Goal: Navigation & Orientation: Find specific page/section

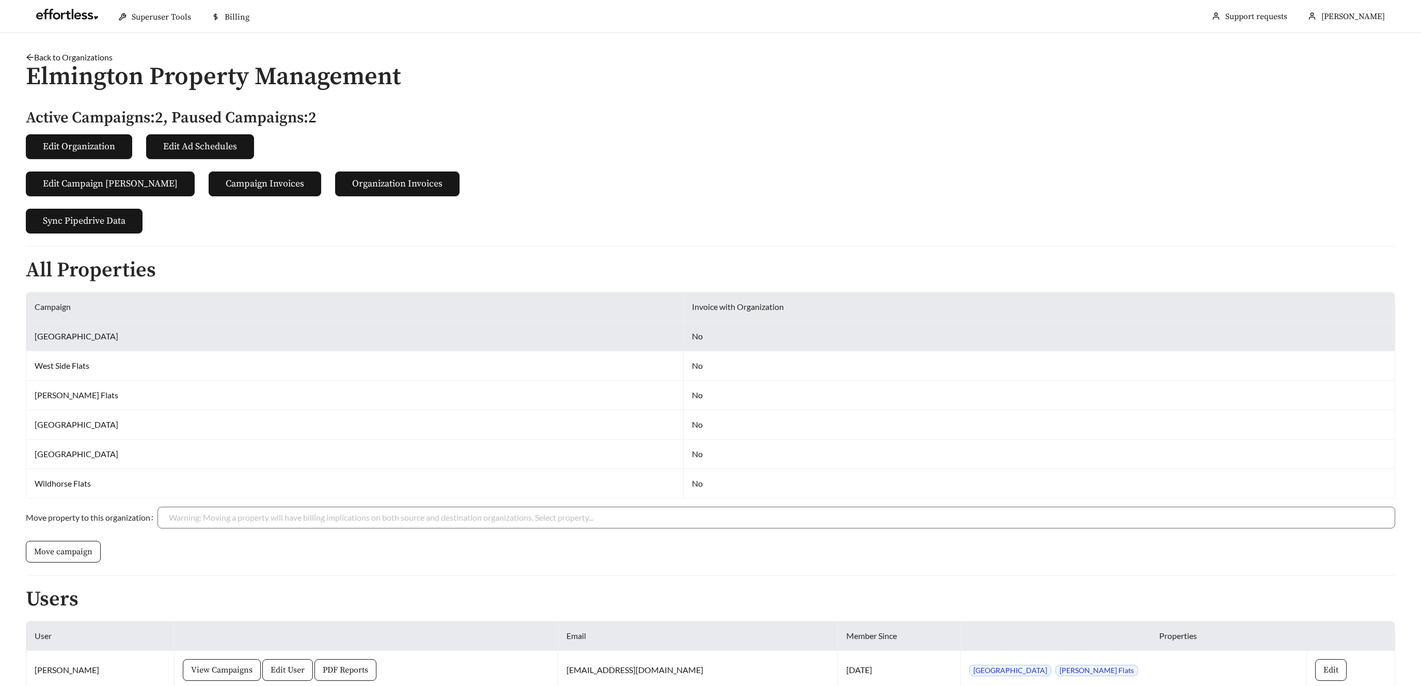
scroll to position [59, 0]
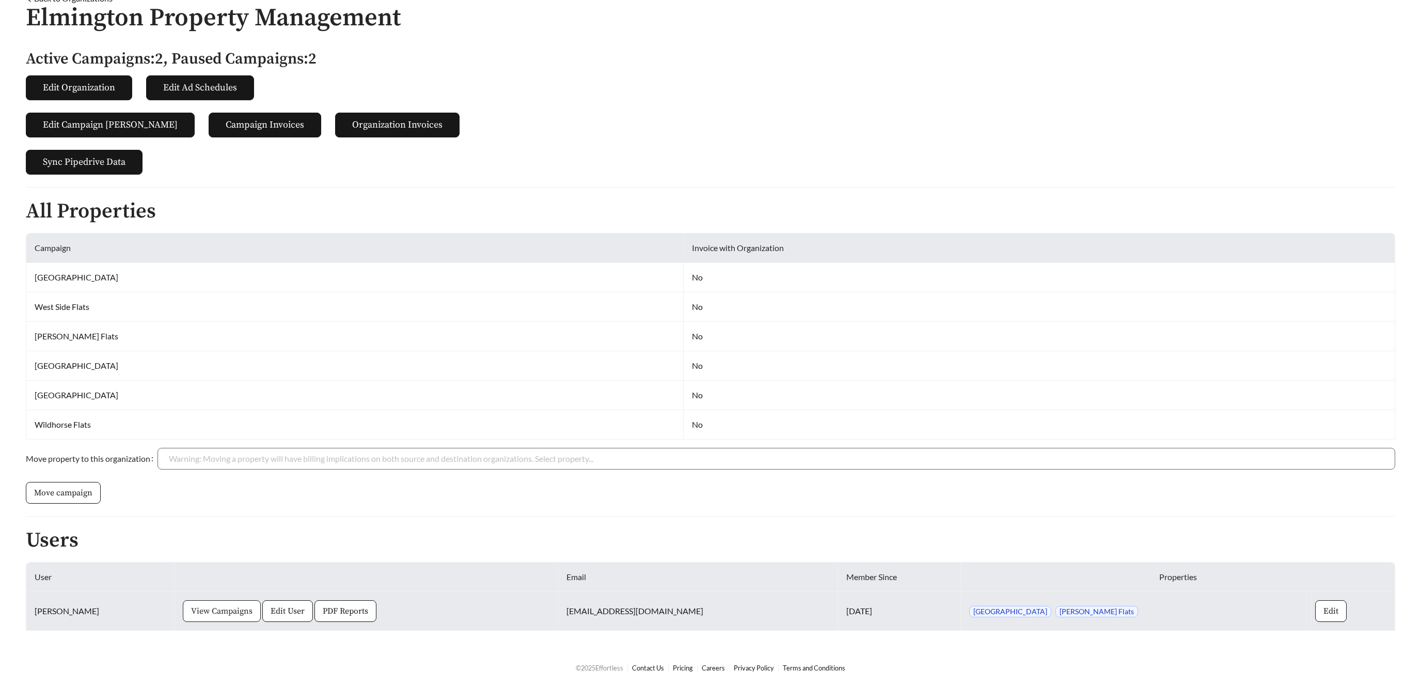
click at [233, 609] on span "View Campaigns" at bounding box center [221, 611] width 61 height 12
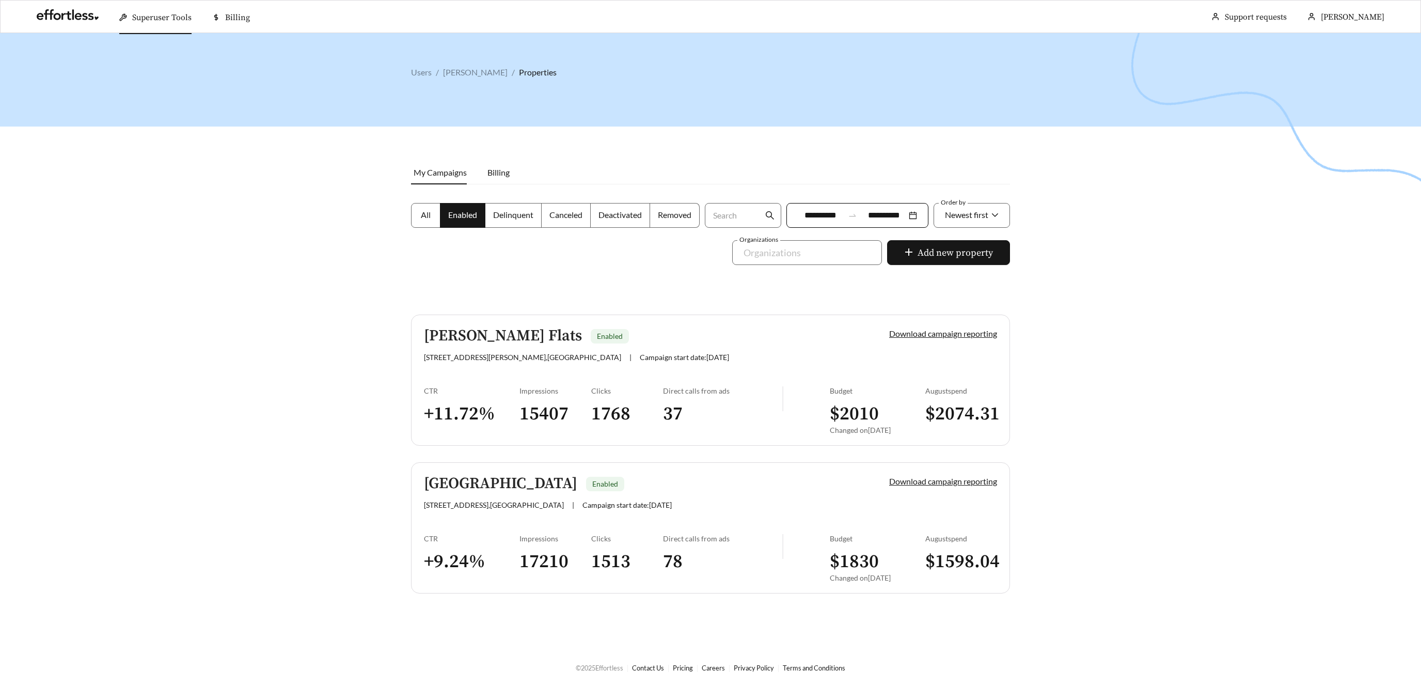
click at [467, 336] on h5 "[PERSON_NAME] Flats" at bounding box center [503, 335] width 158 height 17
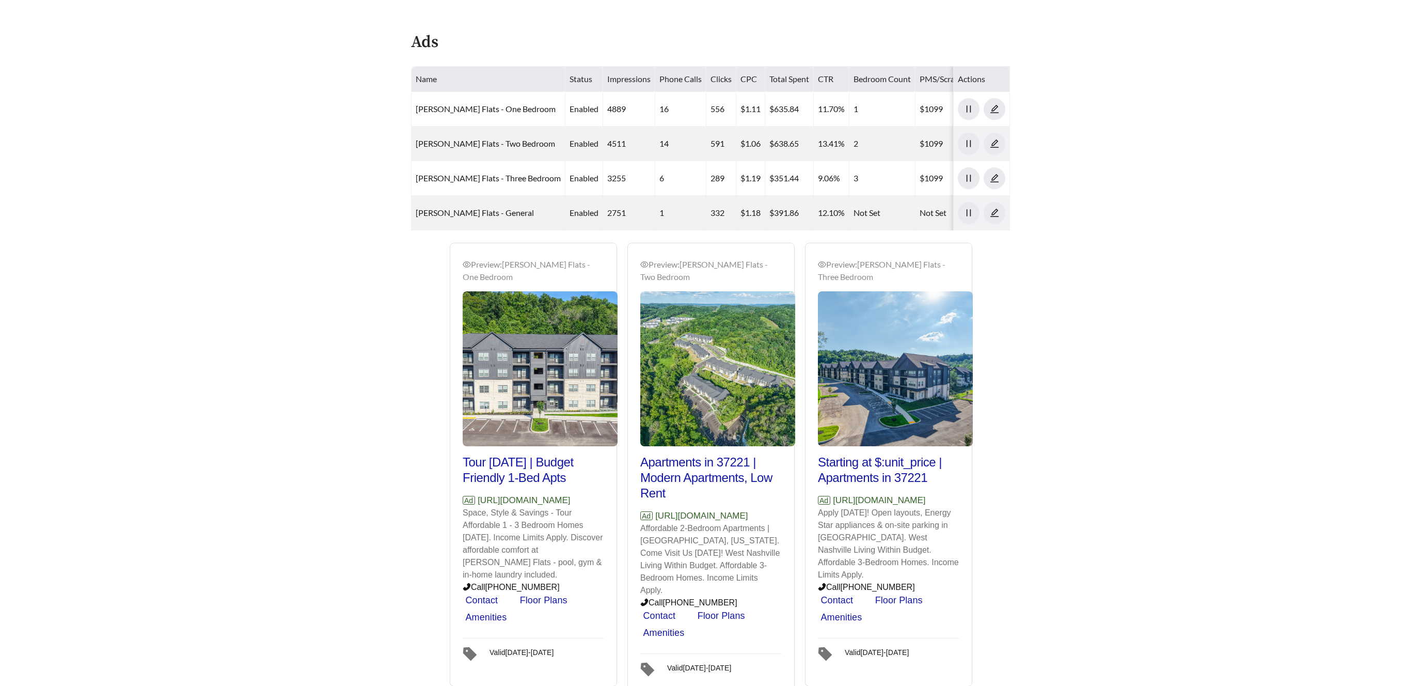
scroll to position [458, 0]
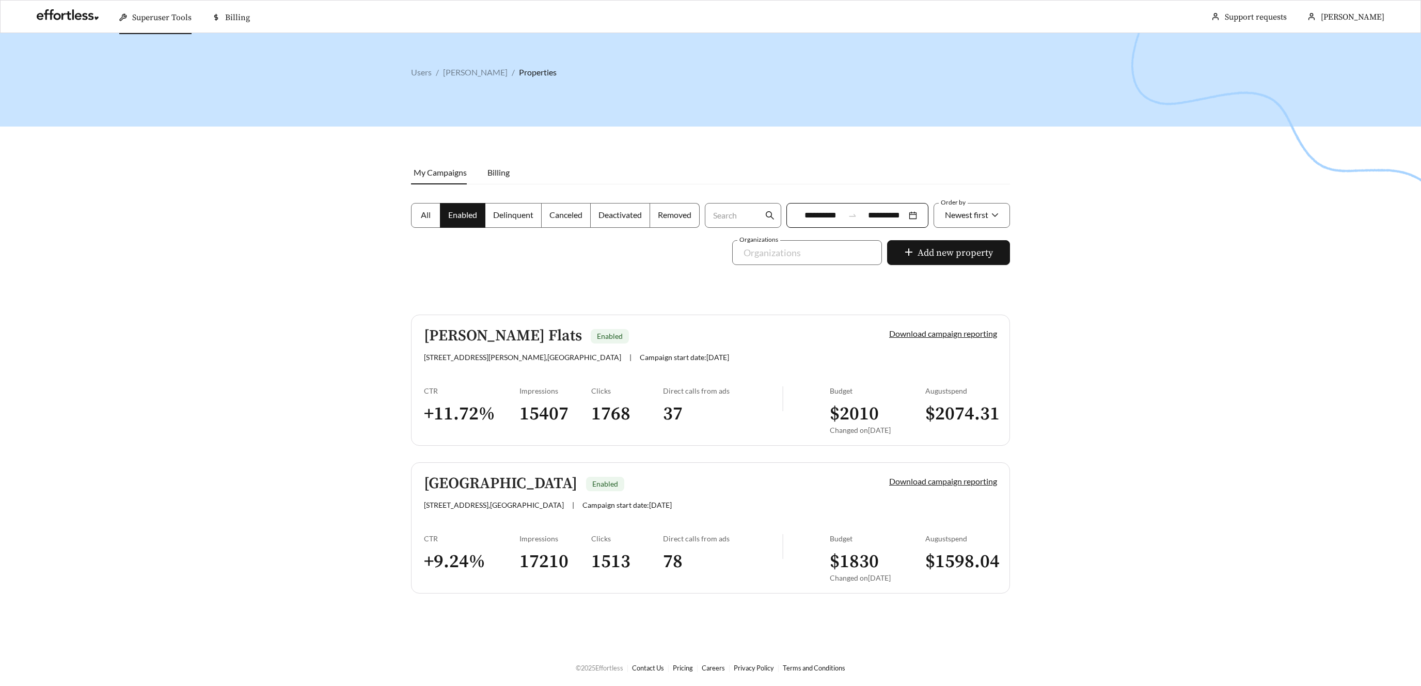
click at [505, 469] on link "North River Flats Enabled 3720 Clarksville Pike , Nashville | Campaign start da…" at bounding box center [710, 527] width 599 height 131
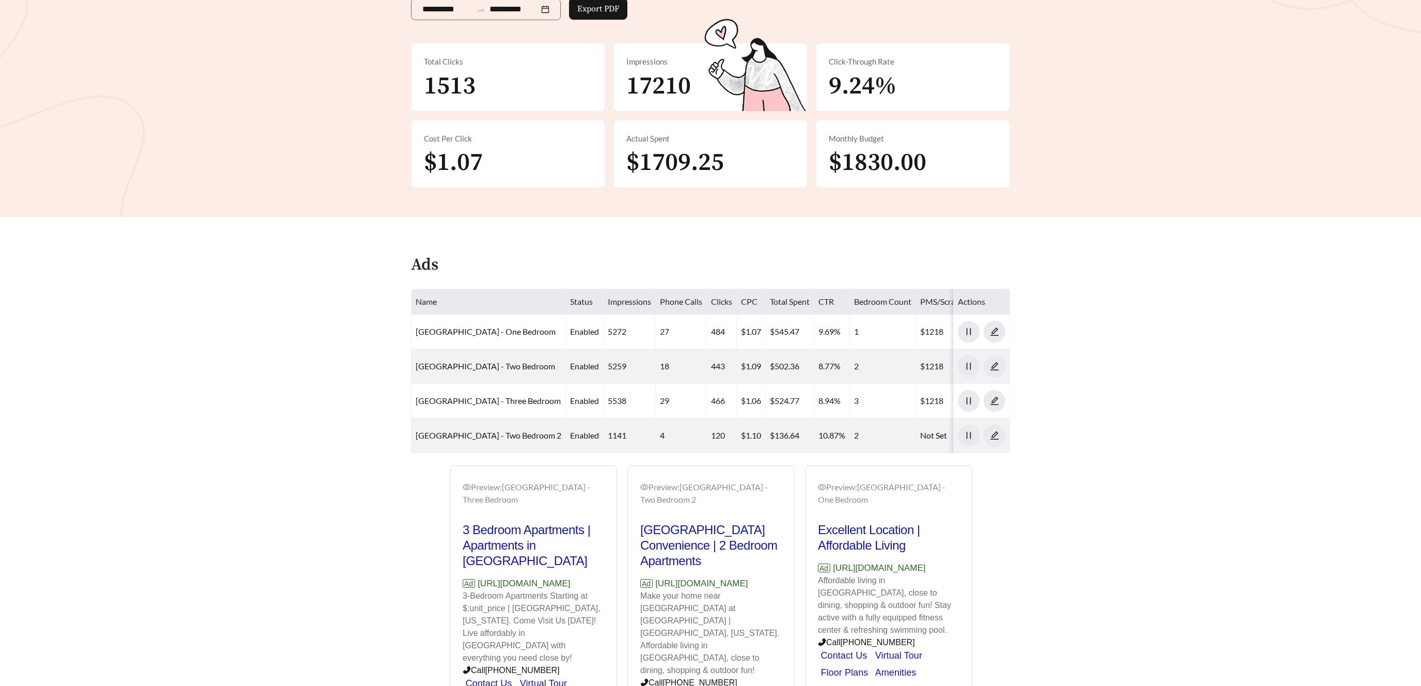
scroll to position [183, 0]
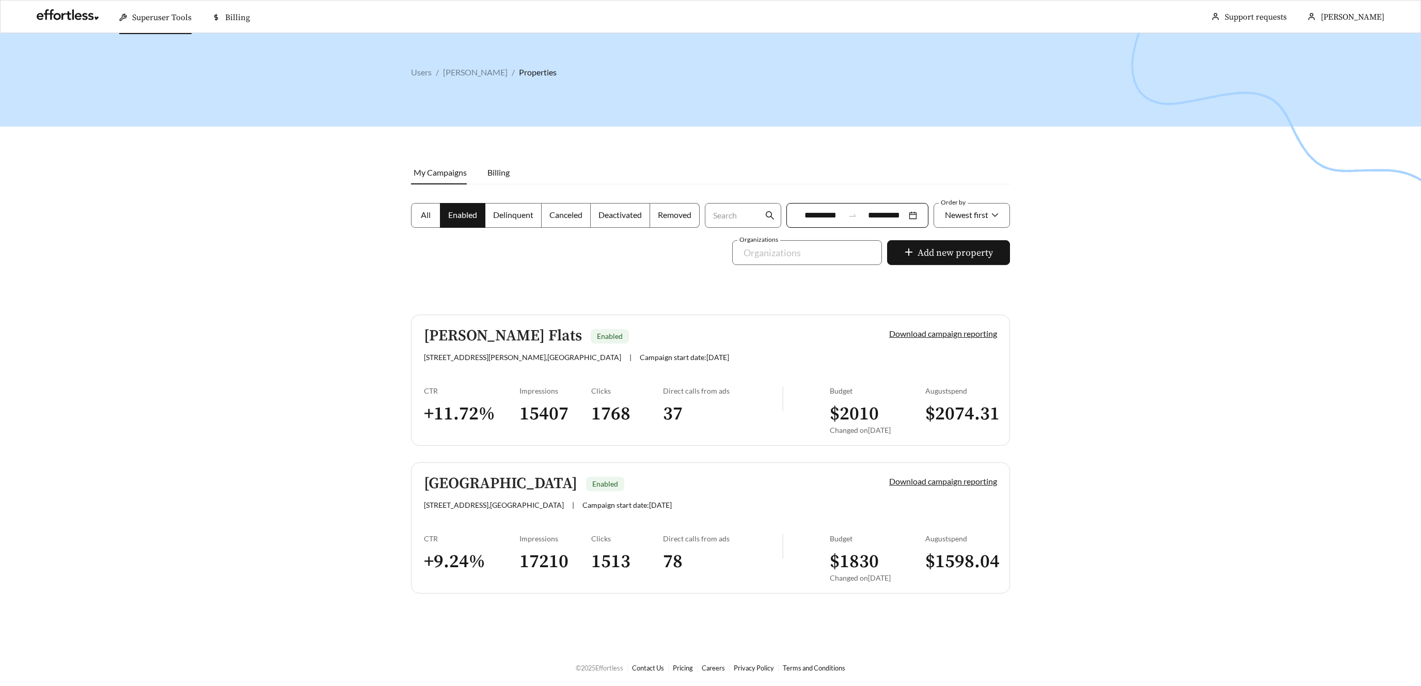
click at [519, 520] on link "North River Flats Enabled 3720 Clarksville Pike , Nashville | Campaign start da…" at bounding box center [710, 527] width 599 height 131
click at [490, 331] on h5 "McCrory Flats" at bounding box center [503, 335] width 158 height 17
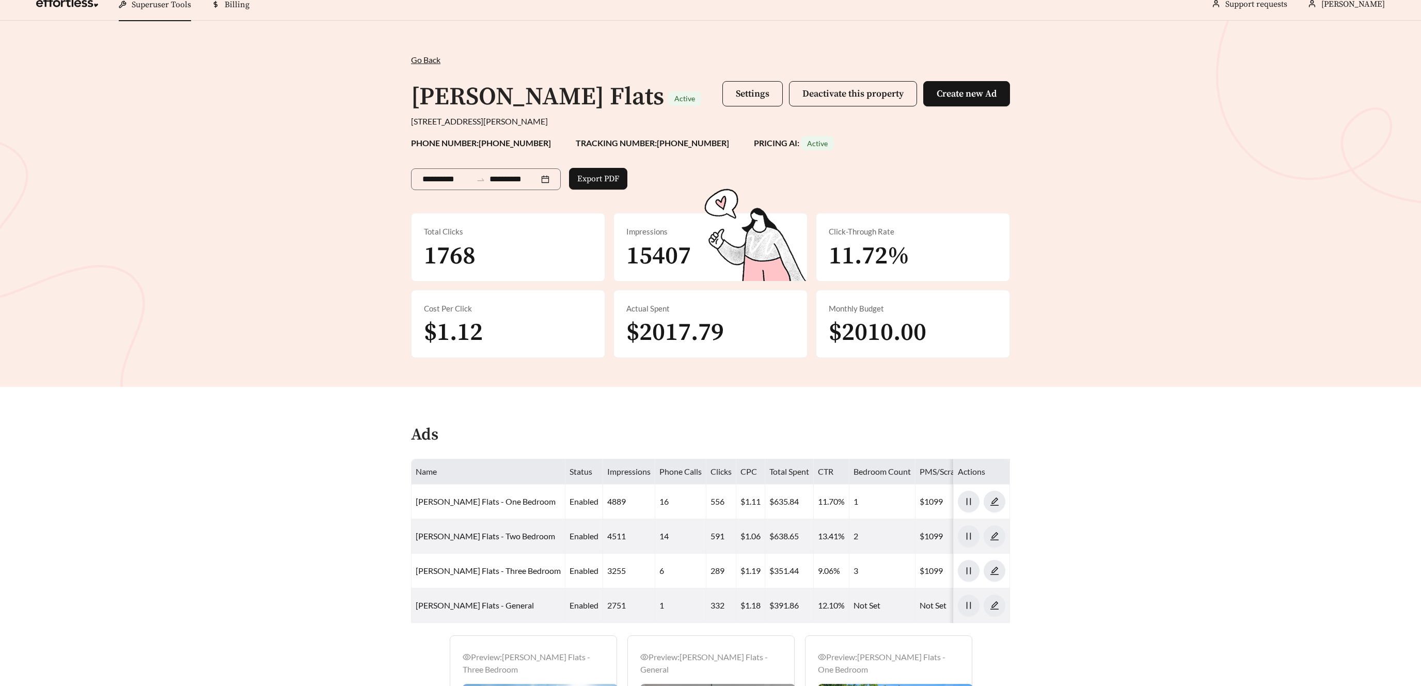
scroll to position [9, 0]
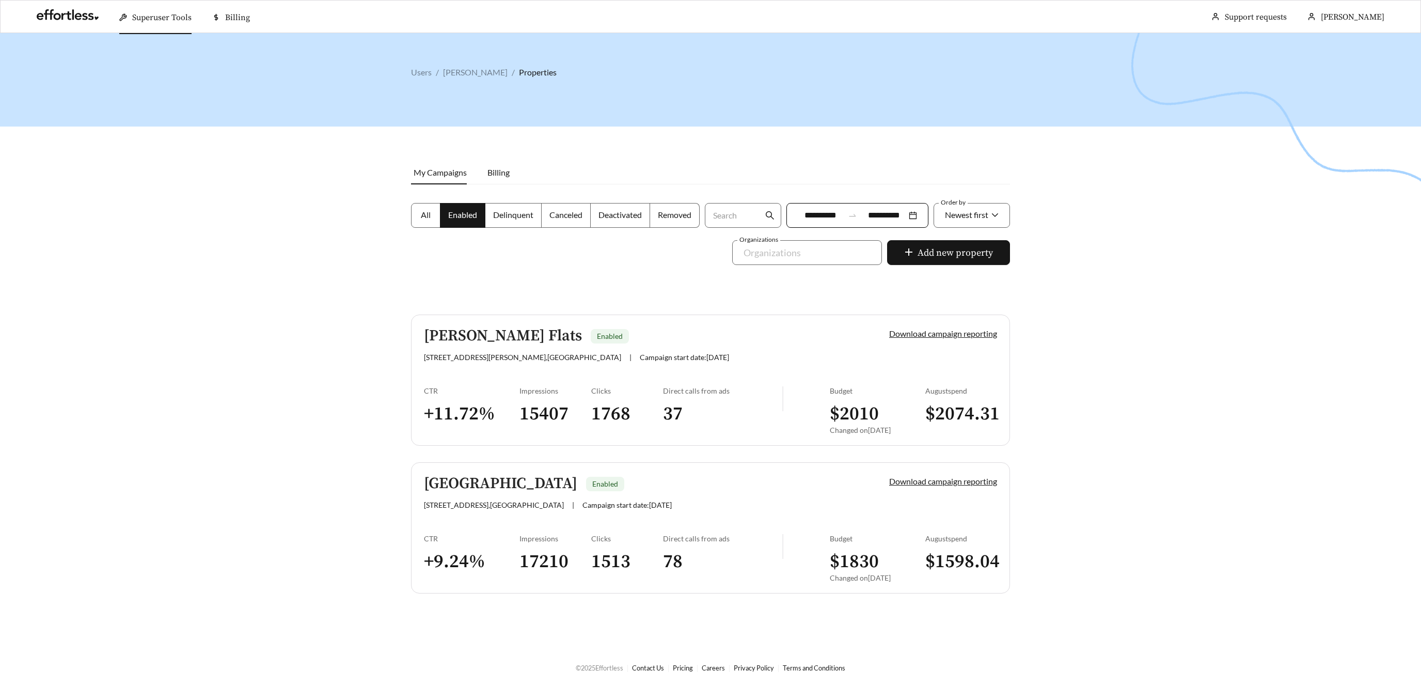
scroll to position [33, 0]
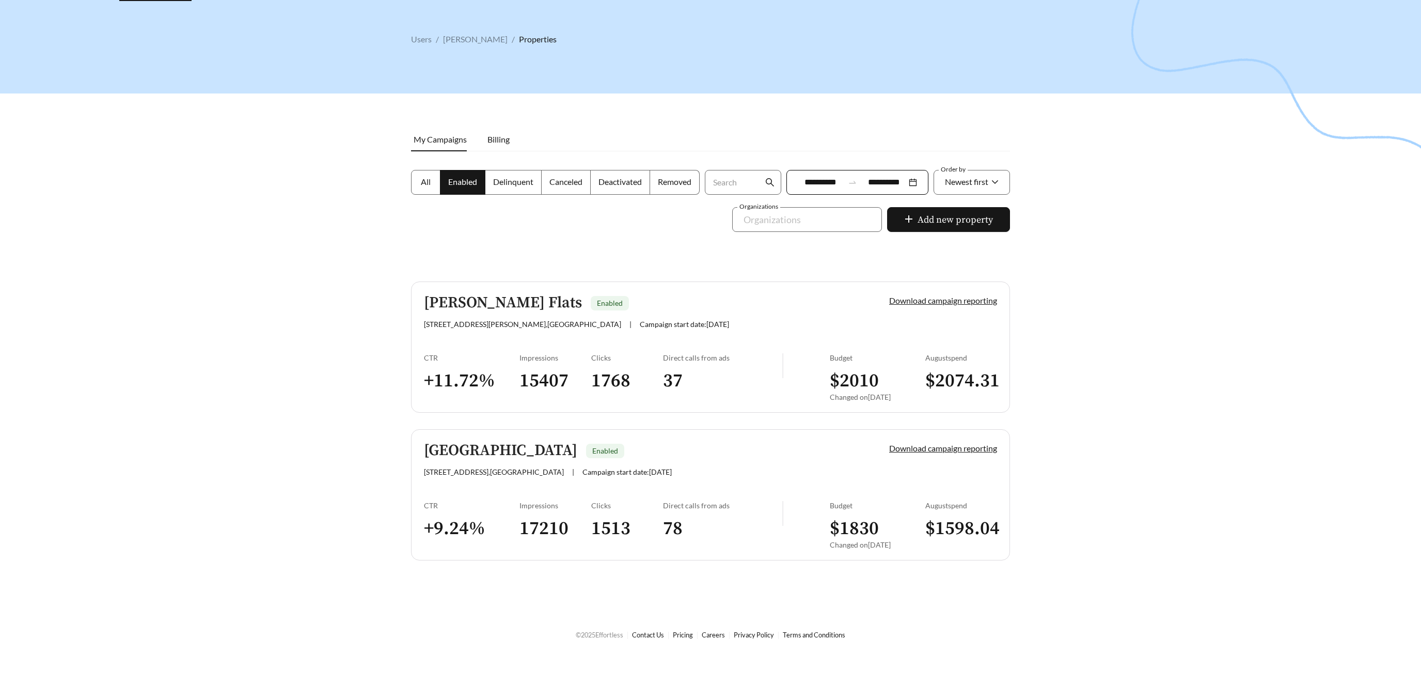
click at [504, 451] on h5 "North River Flats" at bounding box center [500, 450] width 153 height 17
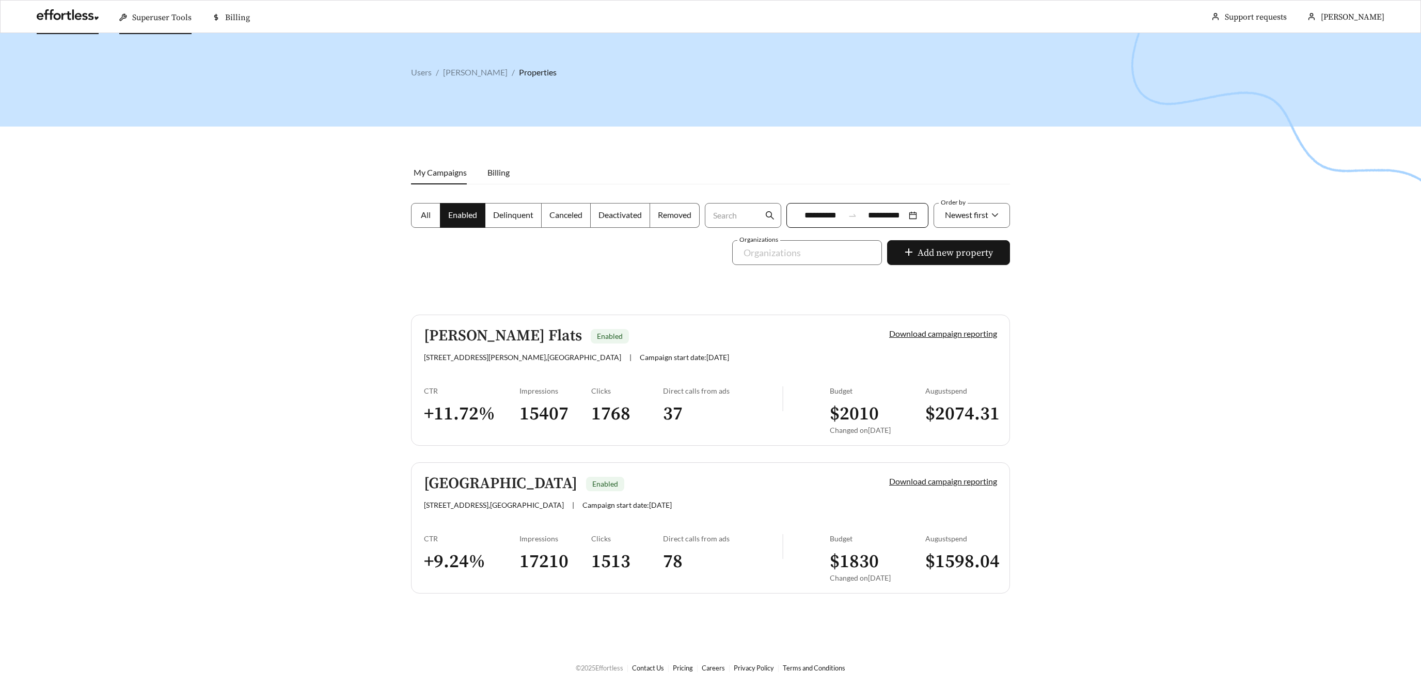
scroll to position [33, 0]
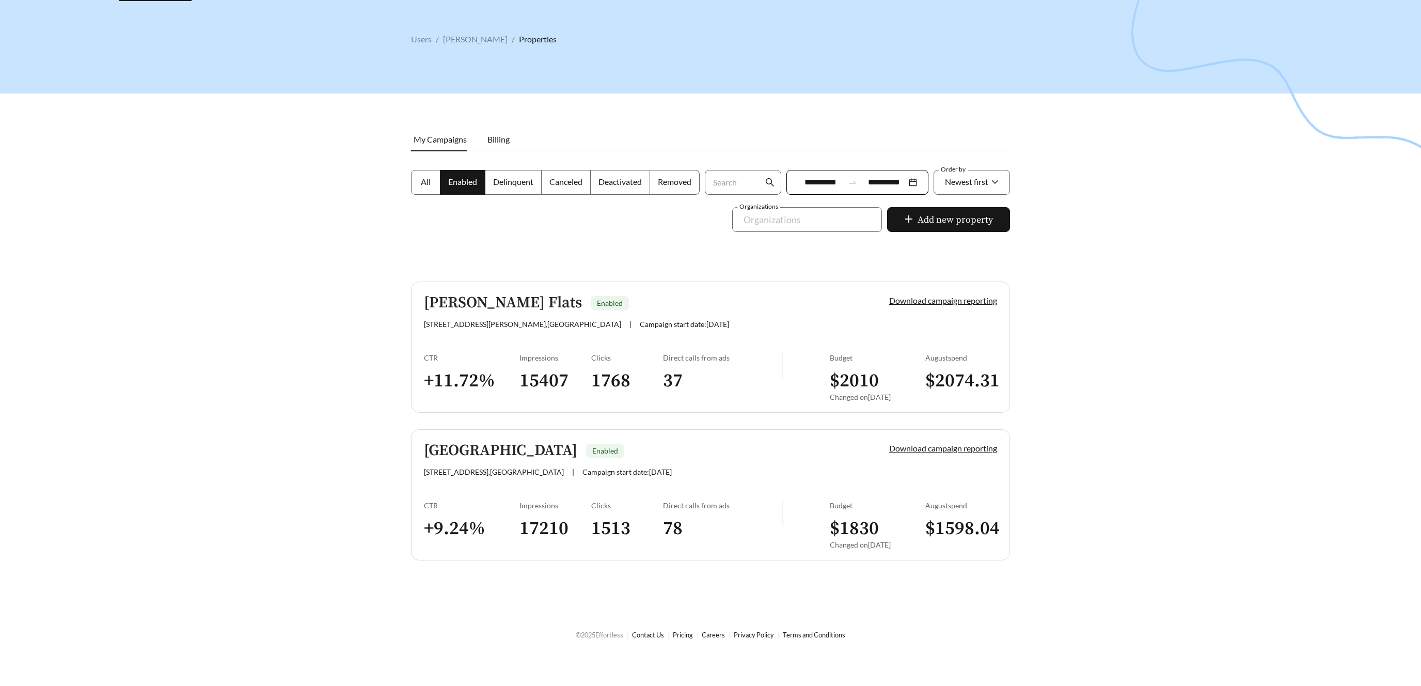
click at [485, 305] on h5 "McCrory Flats" at bounding box center [503, 302] width 158 height 17
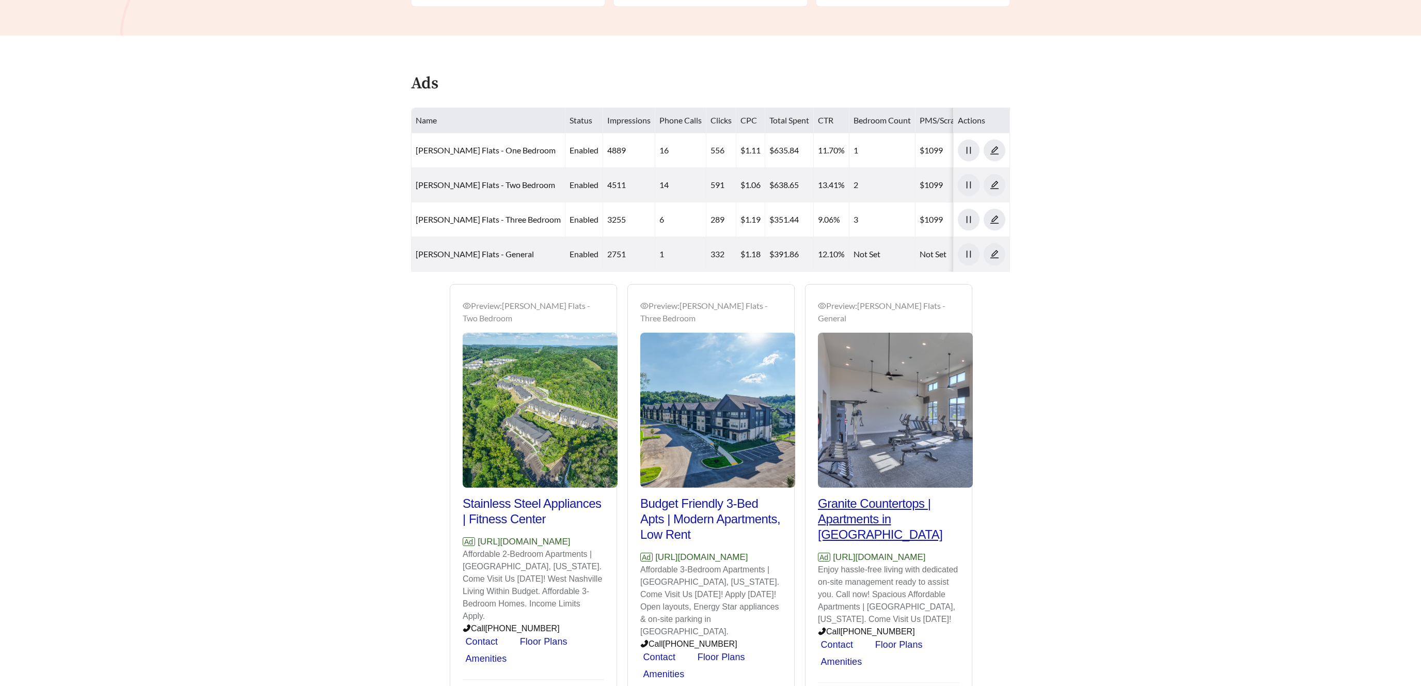
scroll to position [384, 0]
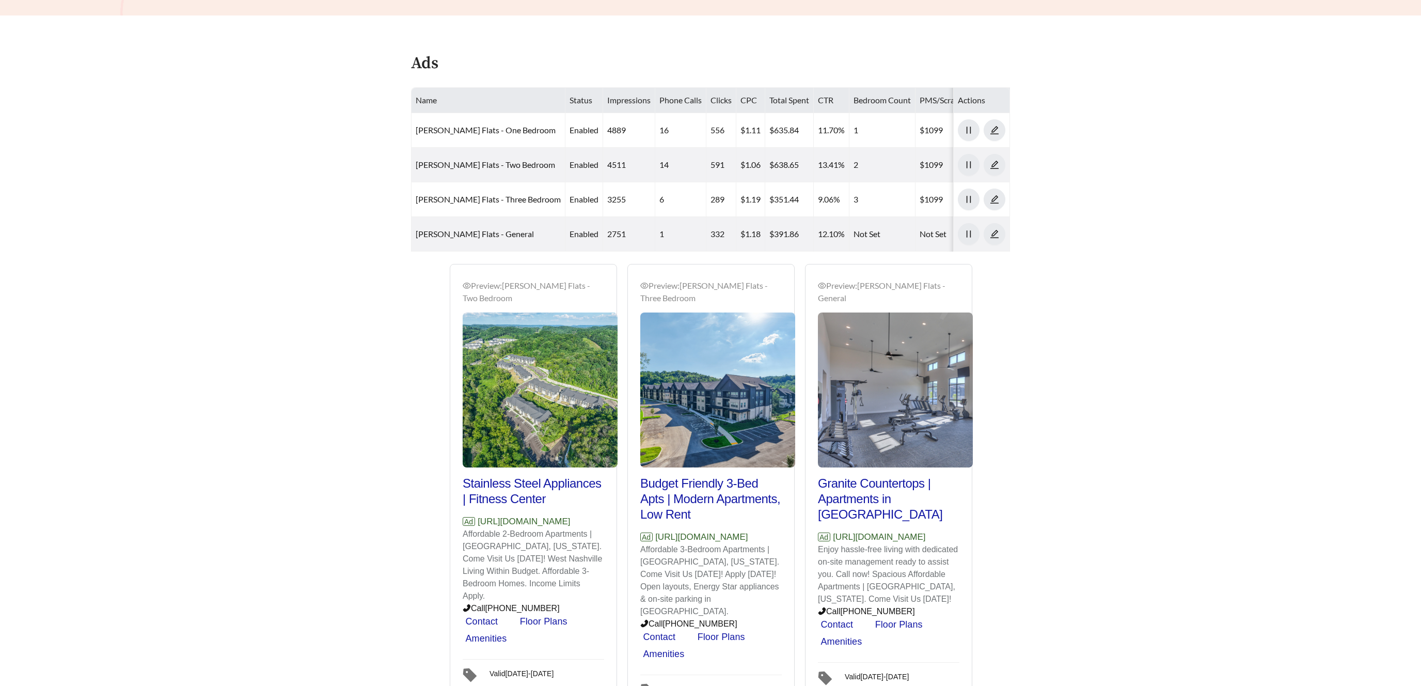
click at [1075, 203] on main "**********" at bounding box center [710, 185] width 1421 height 1073
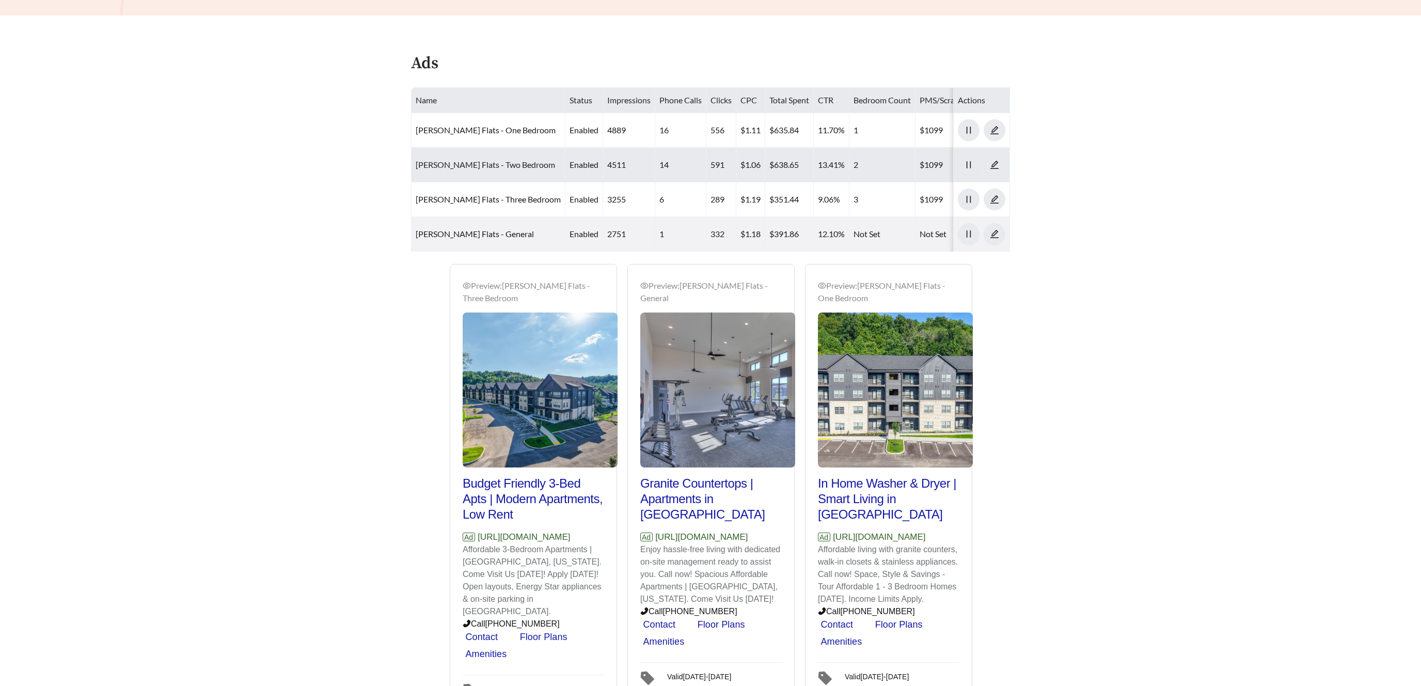
click at [442, 165] on link "McCrory Flats - Two Bedroom" at bounding box center [485, 165] width 139 height 10
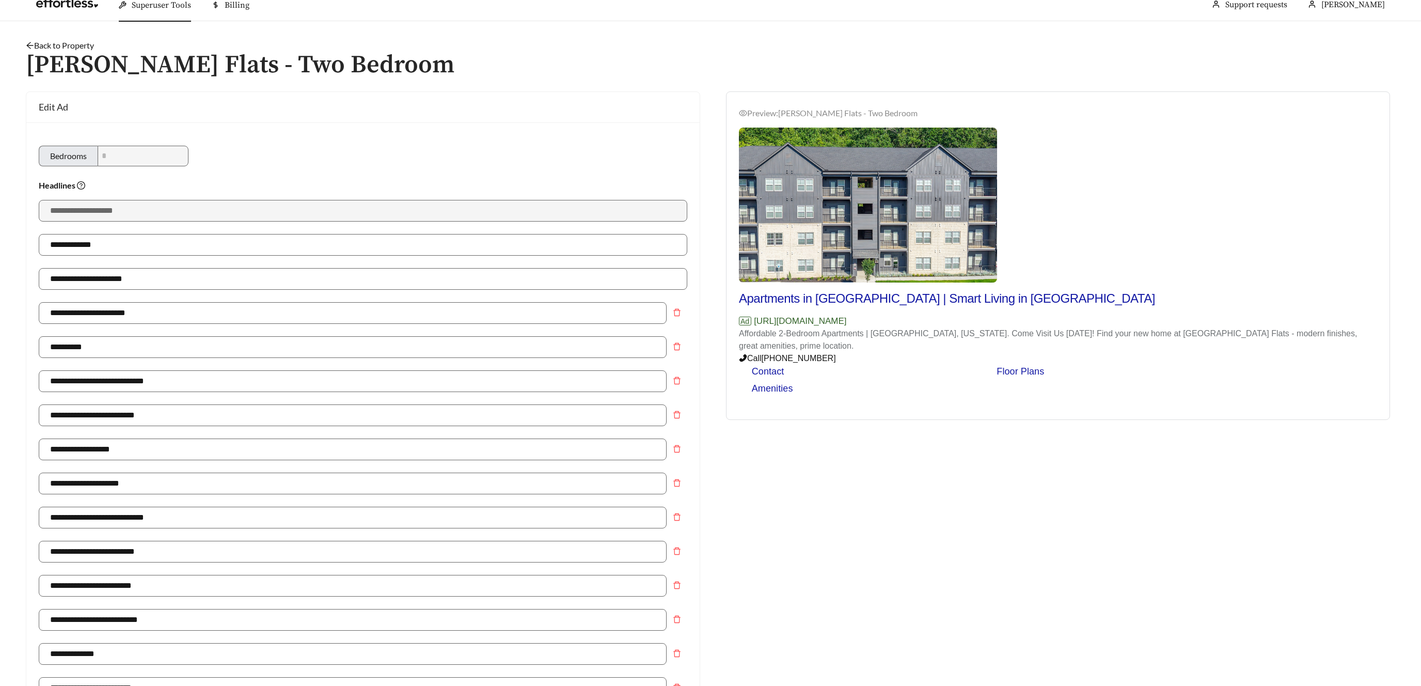
scroll to position [11, 0]
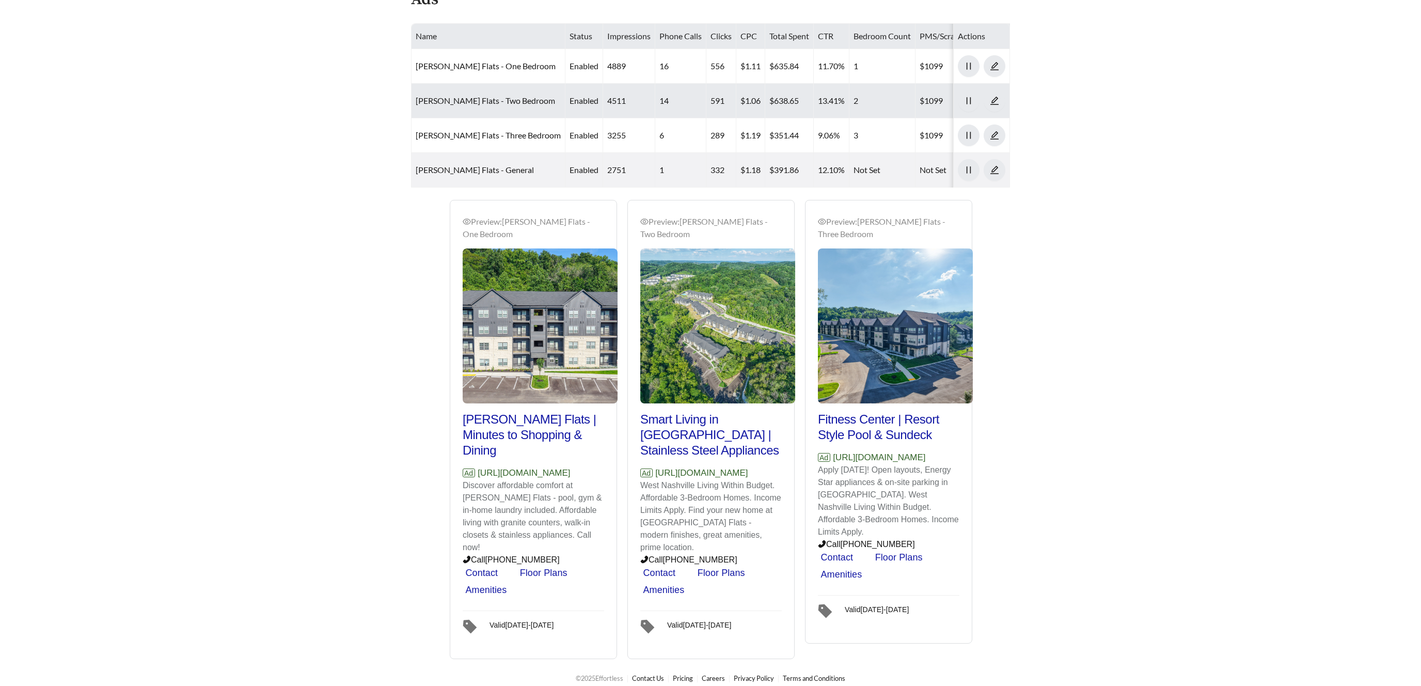
scroll to position [458, 0]
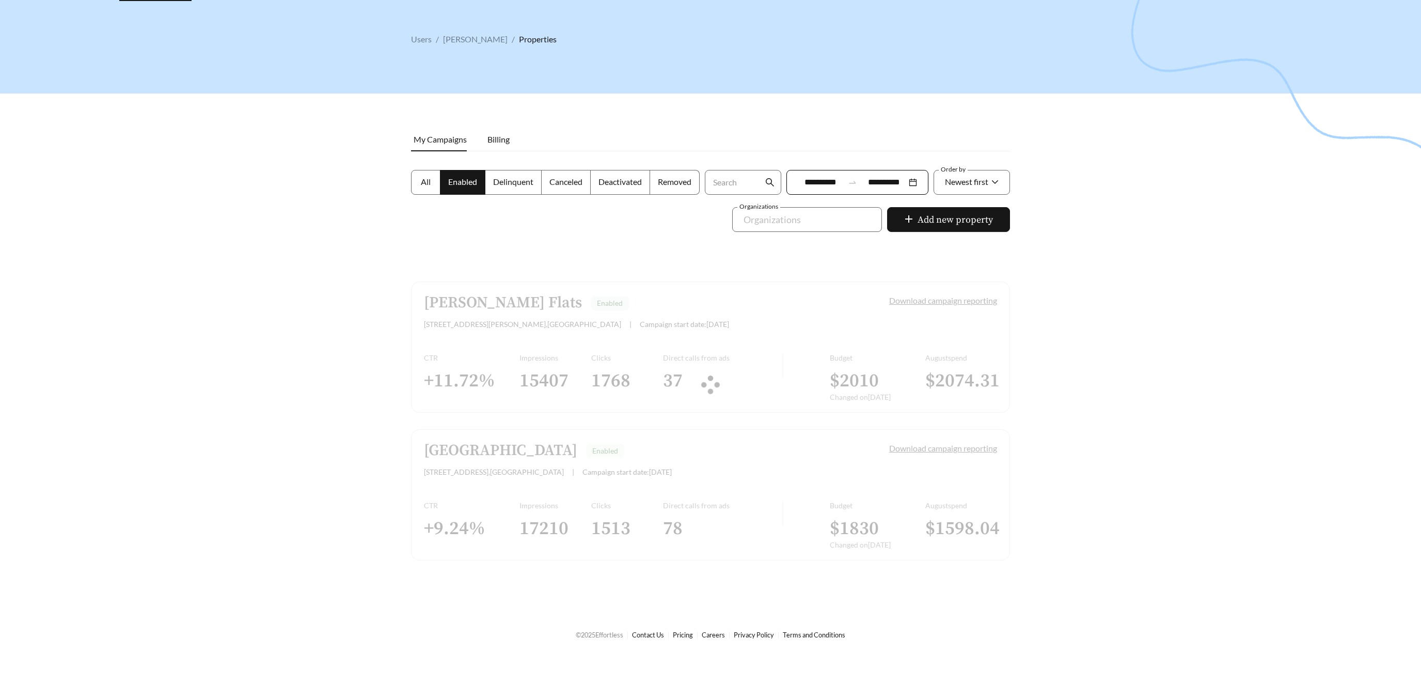
scroll to position [33, 0]
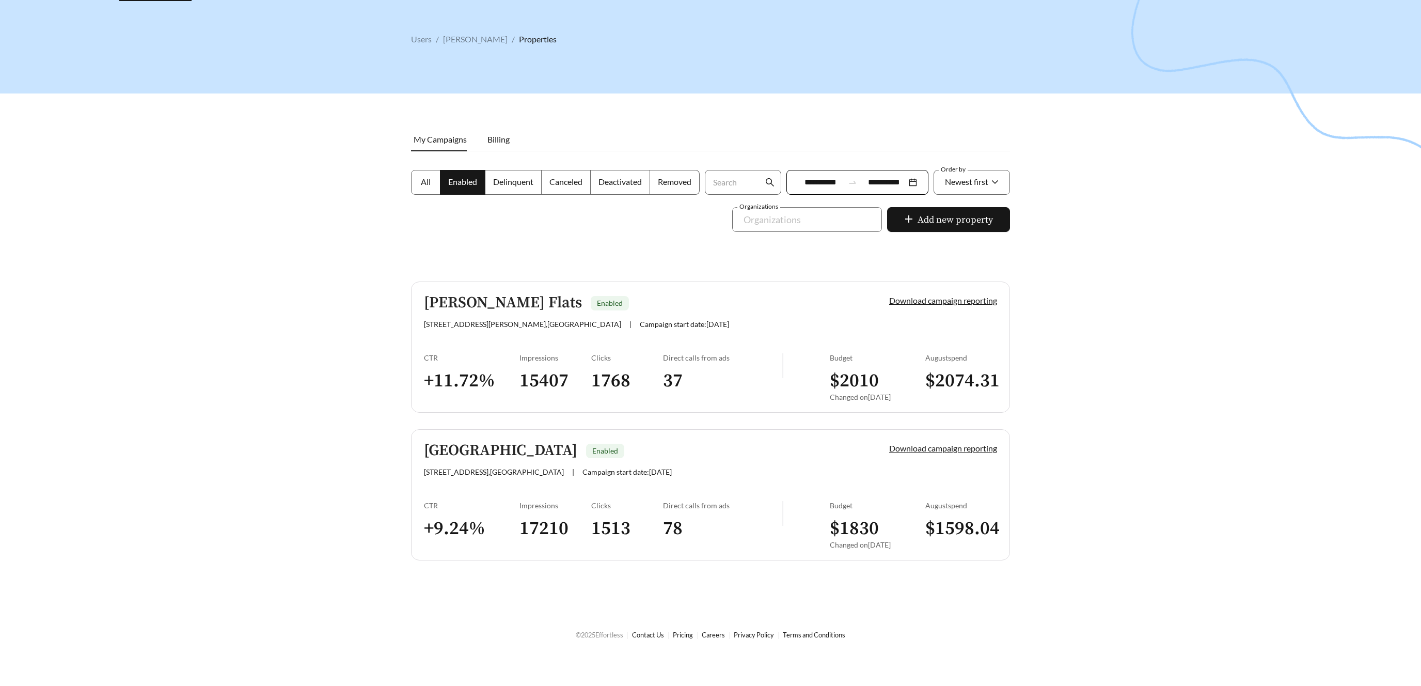
click at [473, 443] on h5 "North River Flats" at bounding box center [500, 450] width 153 height 17
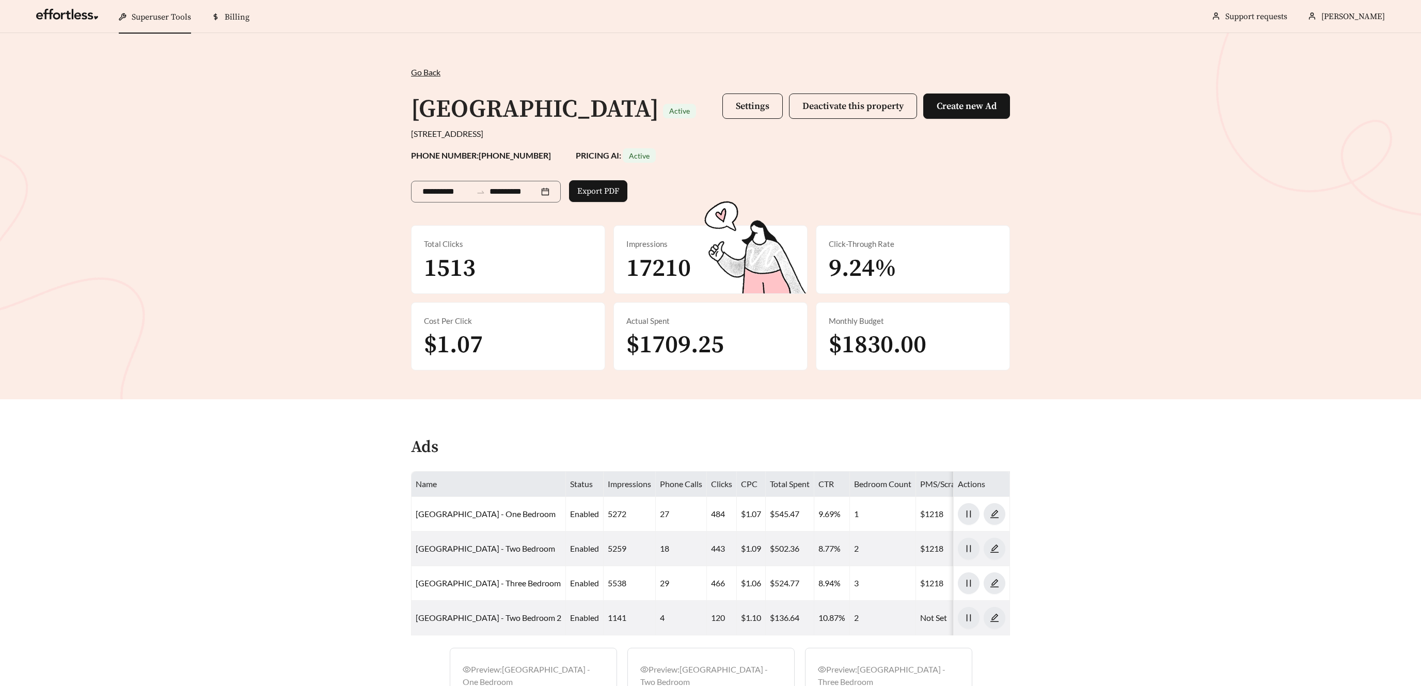
scroll to position [33, 0]
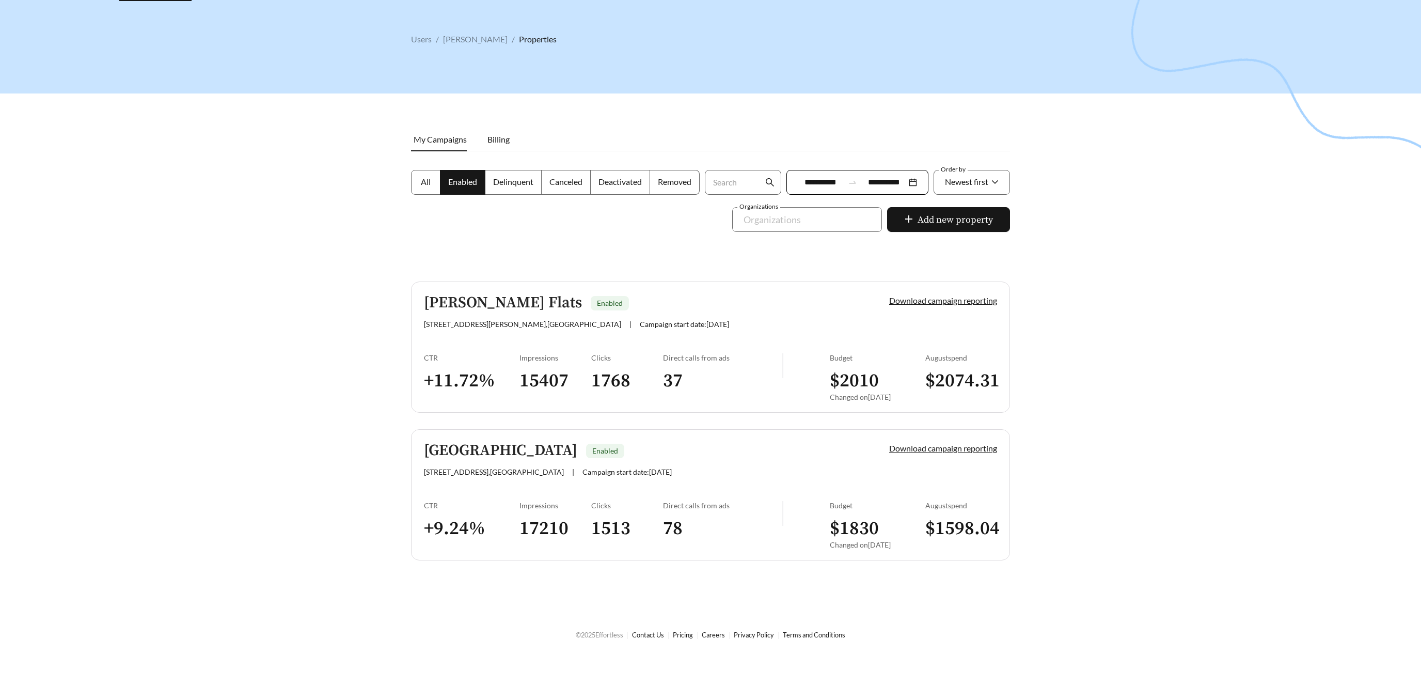
click at [496, 304] on h5 "McCrory Flats" at bounding box center [503, 302] width 158 height 17
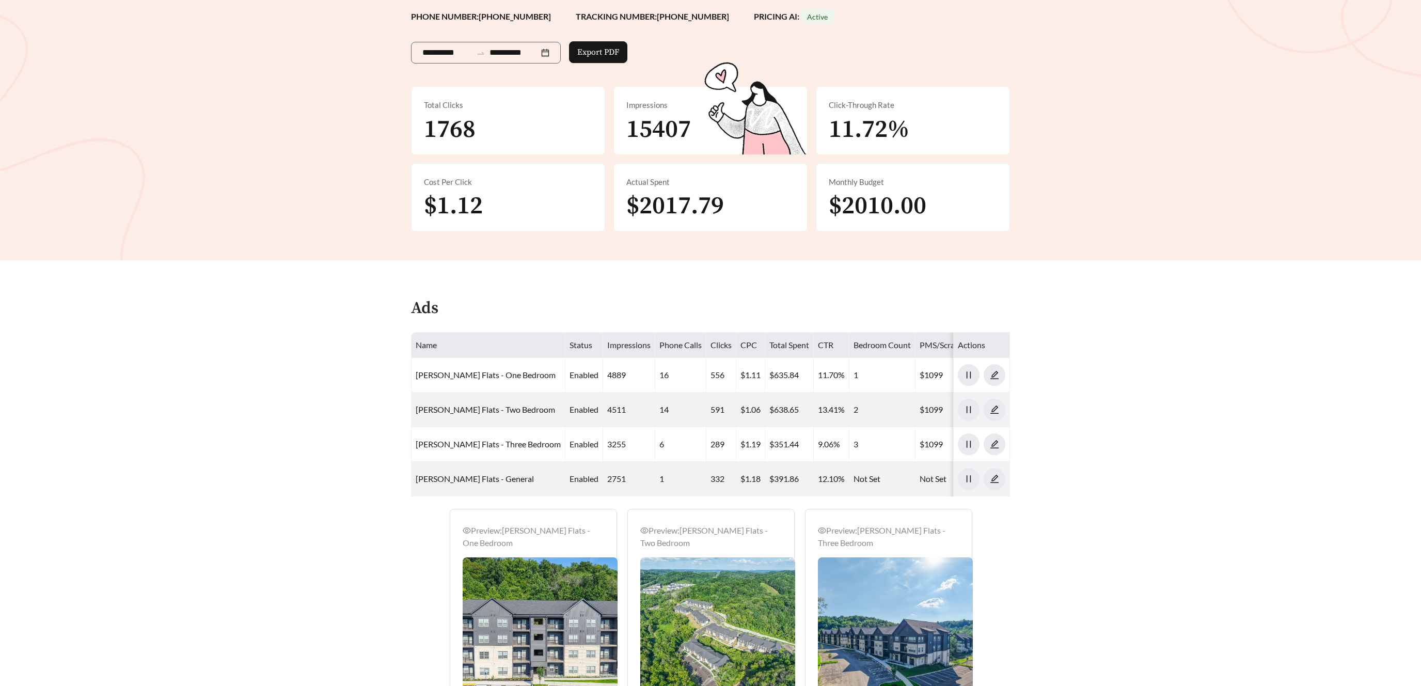
scroll to position [141, 0]
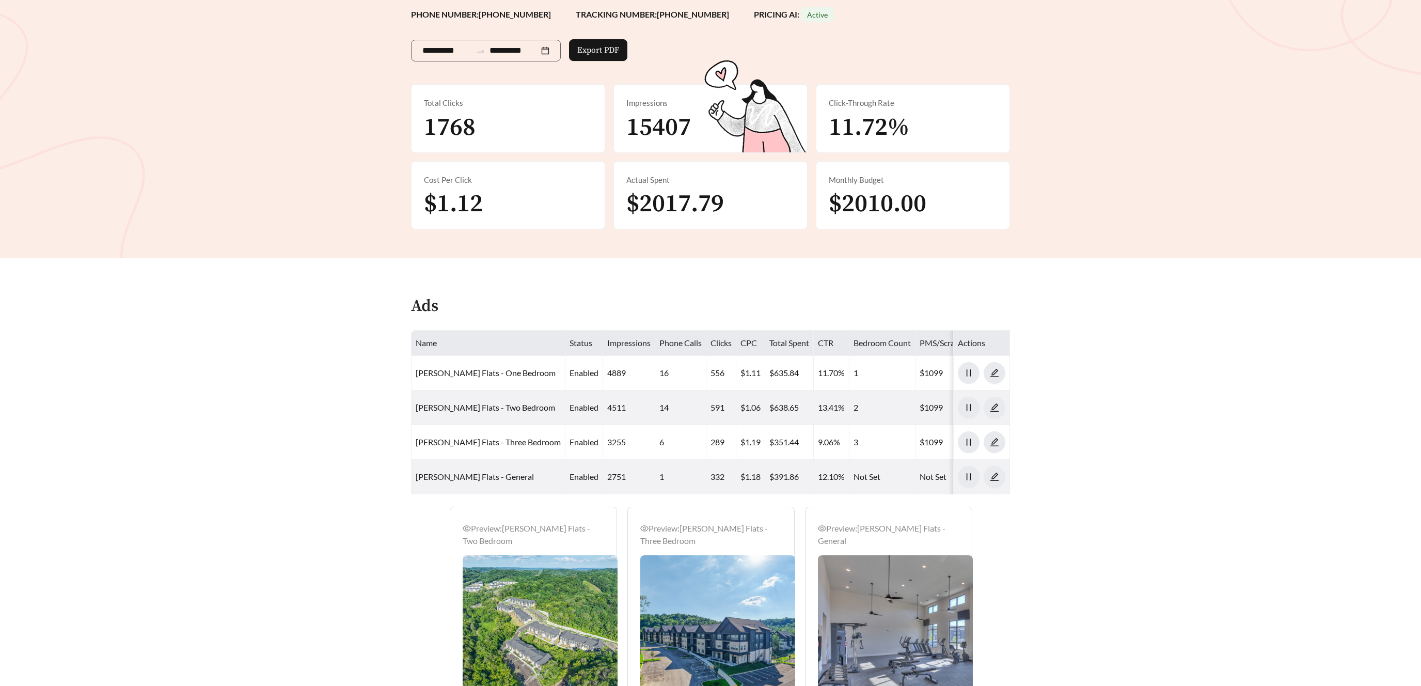
drag, startPoint x: 875, startPoint y: 299, endPoint x: 886, endPoint y: 296, distance: 11.8
click at [875, 299] on div "Ads" at bounding box center [710, 310] width 599 height 30
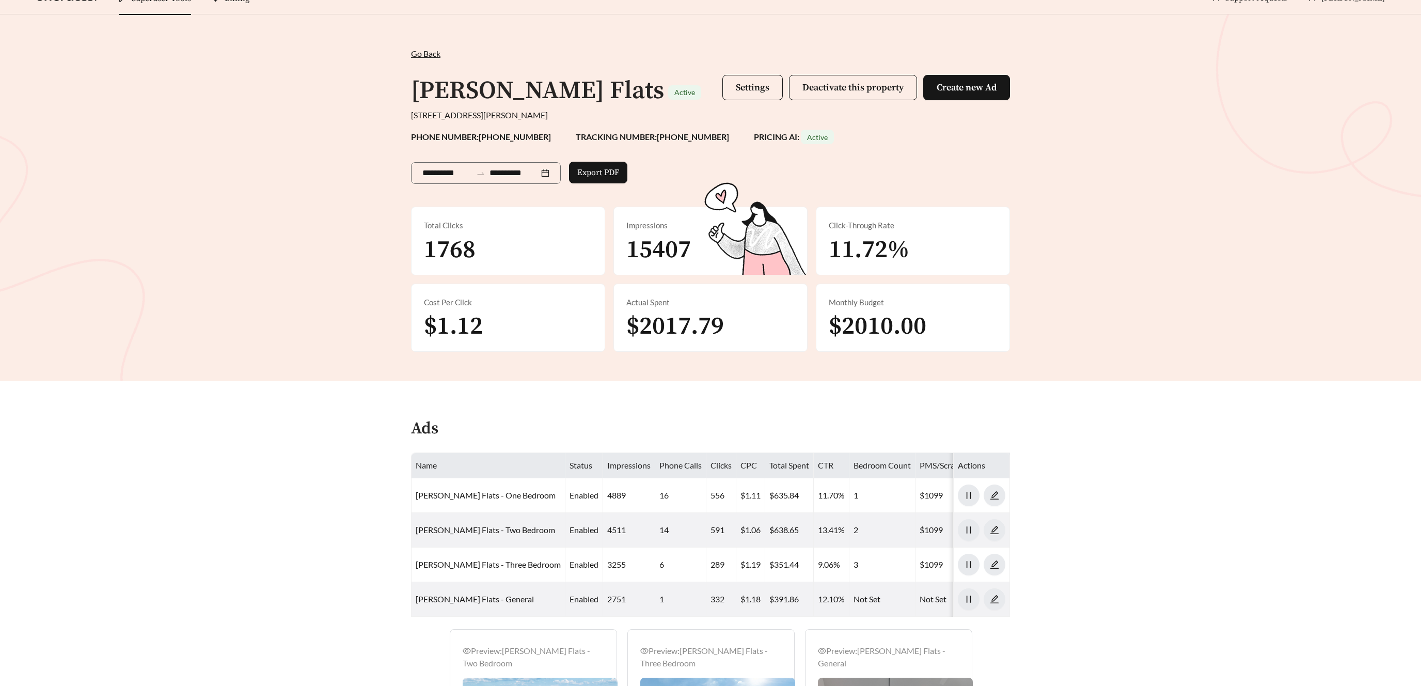
scroll to position [0, 0]
